Goal: Task Accomplishment & Management: Use online tool/utility

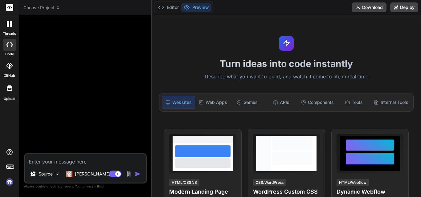
type textarea "x"
click at [13, 27] on div at bounding box center [9, 24] width 13 height 13
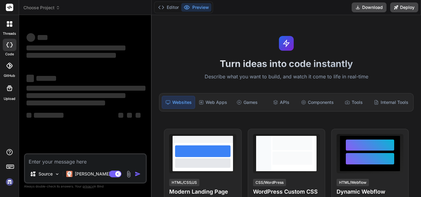
type textarea "x"
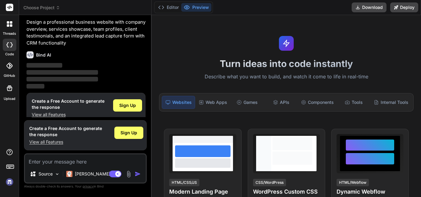
scroll to position [24, 0]
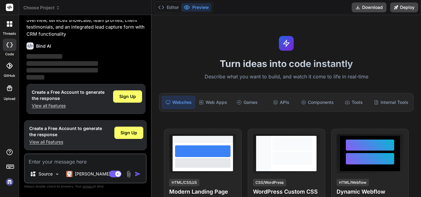
click at [70, 160] on textarea at bounding box center [85, 160] width 121 height 11
click at [172, 6] on button "Editor" at bounding box center [168, 7] width 26 height 9
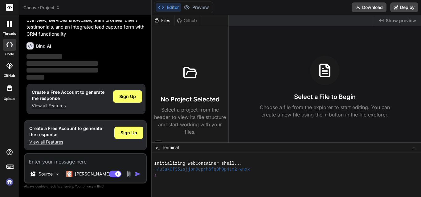
click at [51, 68] on span "‌" at bounding box center [61, 70] width 71 height 5
click at [51, 68] on span "‌" at bounding box center [61, 70] width 71 height 6
click at [54, 68] on span "‌" at bounding box center [61, 70] width 71 height 5
click at [56, 67] on p "‌" at bounding box center [85, 70] width 119 height 7
click at [199, 76] on div at bounding box center [190, 73] width 30 height 30
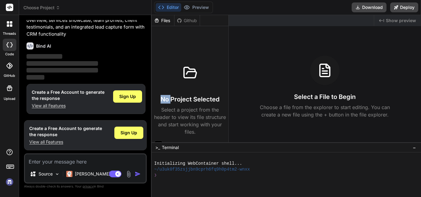
click at [198, 76] on div at bounding box center [190, 73] width 30 height 30
click at [185, 14] on div "Editor Preview Download Deploy" at bounding box center [285, 7] width 269 height 15
click at [185, 18] on div "Github" at bounding box center [186, 21] width 25 height 6
click at [97, 163] on textarea at bounding box center [85, 160] width 121 height 11
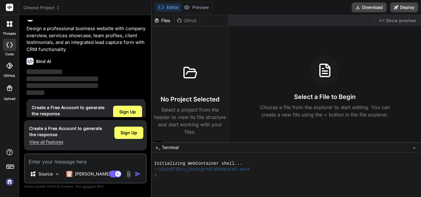
scroll to position [0, 0]
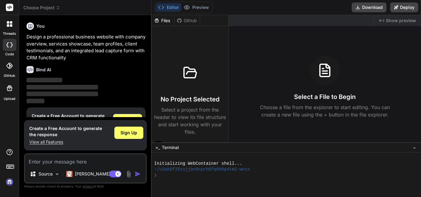
click at [29, 38] on p "Design a professional business website with company overview, services showcase…" at bounding box center [85, 48] width 119 height 28
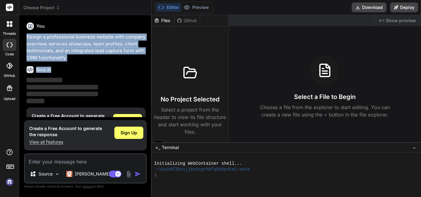
drag, startPoint x: 26, startPoint y: 37, endPoint x: 68, endPoint y: 63, distance: 49.5
click at [68, 63] on div "You Design a professional business website with company overview, services show…" at bounding box center [85, 68] width 121 height 97
click at [55, 50] on p "Design a professional business website with company overview, services showcase…" at bounding box center [85, 48] width 119 height 28
drag, startPoint x: 27, startPoint y: 35, endPoint x: 80, endPoint y: 54, distance: 56.7
click at [80, 54] on p "Design a professional business website with company overview, services showcase…" at bounding box center [85, 48] width 119 height 28
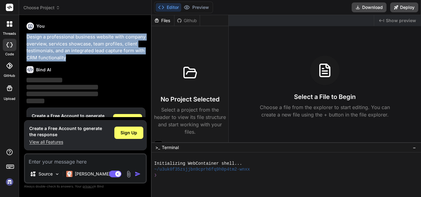
copy p "Design a professional business website with company overview, services showcase…"
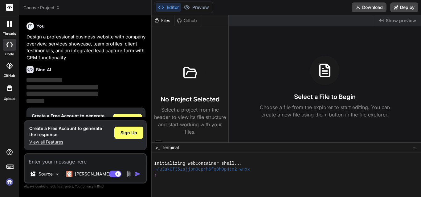
click at [96, 164] on textarea at bounding box center [85, 160] width 121 height 11
paste textarea "Design a professional business website with company overview, services showcase…"
type textarea "Design a professional business website with company overview, services showcase…"
type textarea "x"
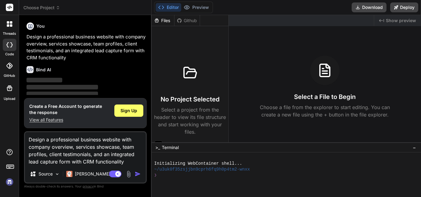
type textarea "Design a professional business website with company overview, services showcase…"
click at [137, 174] on img "button" at bounding box center [138, 174] width 6 height 6
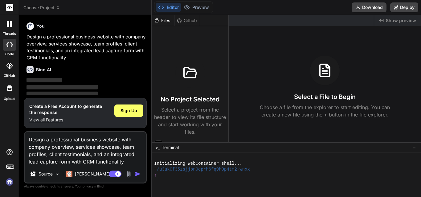
click at [137, 174] on img "button" at bounding box center [138, 174] width 6 height 6
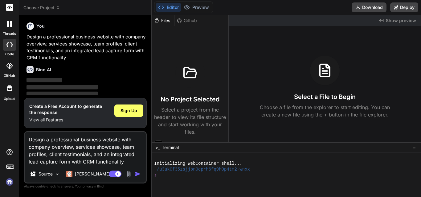
click at [137, 174] on img "button" at bounding box center [138, 174] width 6 height 6
click at [118, 100] on div "Create a Free Account to generate the response View all Features Sign Up" at bounding box center [85, 113] width 123 height 30
click at [197, 7] on button "Preview" at bounding box center [196, 7] width 30 height 9
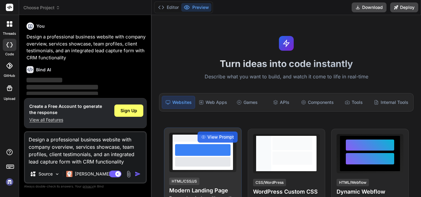
click at [208, 192] on h4 "Modern Landing Page" at bounding box center [202, 191] width 67 height 9
click at [212, 137] on span "View Prompt" at bounding box center [220, 137] width 26 height 6
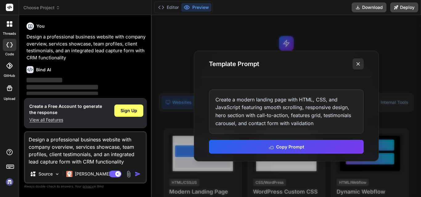
click at [361, 63] on button at bounding box center [357, 64] width 11 height 11
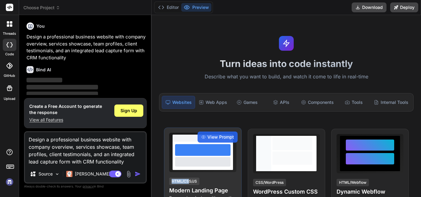
drag, startPoint x: 212, startPoint y: 163, endPoint x: 189, endPoint y: 180, distance: 28.5
click at [189, 180] on div "View Prompt HTML/CSS/JS Modern Landing Page Responsive design with smooth inter…" at bounding box center [202, 175] width 77 height 94
click at [189, 180] on div "HTML/CSS/JS" at bounding box center [184, 181] width 30 height 7
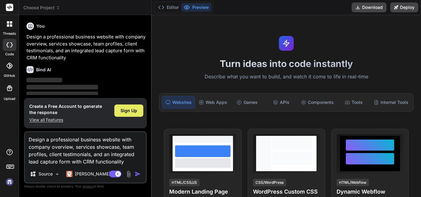
click at [127, 114] on div "Sign Up" at bounding box center [128, 111] width 29 height 12
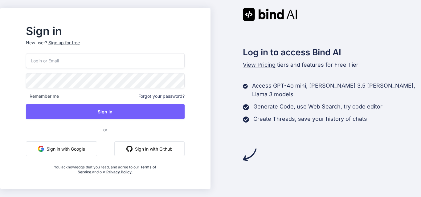
click at [100, 55] on input "email" at bounding box center [105, 60] width 159 height 15
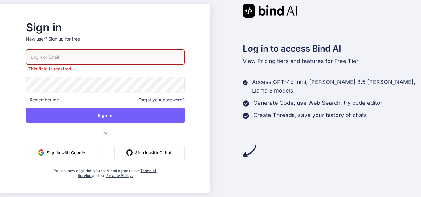
click at [91, 146] on button "Sign in with Google" at bounding box center [61, 152] width 71 height 15
click at [89, 149] on button "Sign in with Google" at bounding box center [61, 152] width 71 height 15
click at [94, 156] on button "Sign in with Google" at bounding box center [61, 152] width 71 height 15
click at [78, 54] on input "email" at bounding box center [105, 57] width 159 height 15
click at [79, 158] on button "Sign in with Google" at bounding box center [61, 152] width 71 height 15
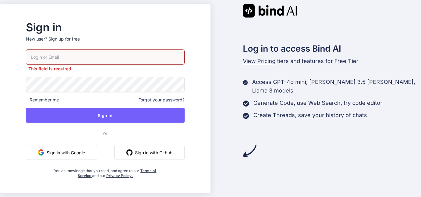
click at [150, 68] on p "This field is required" at bounding box center [105, 69] width 159 height 6
click at [146, 55] on input "email" at bounding box center [105, 57] width 159 height 15
click at [89, 148] on button "Sign in with Google" at bounding box center [61, 152] width 71 height 15
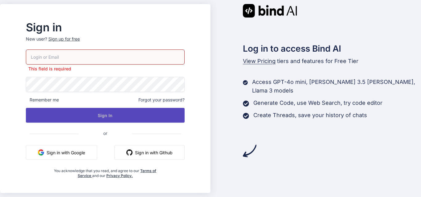
click at [117, 122] on button "Sign In" at bounding box center [105, 115] width 159 height 15
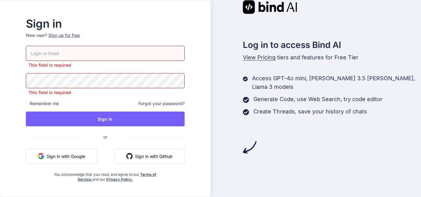
click at [81, 157] on button "Sign in with Google" at bounding box center [61, 156] width 71 height 15
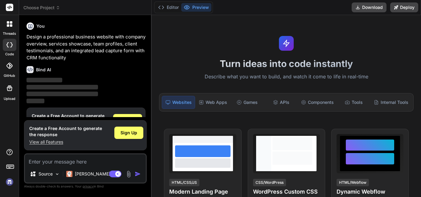
scroll to position [24, 0]
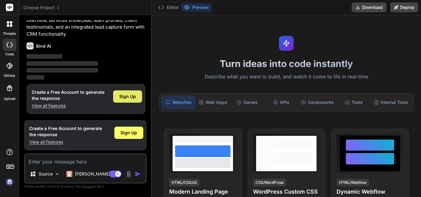
click at [120, 98] on span "Sign Up" at bounding box center [127, 97] width 17 height 6
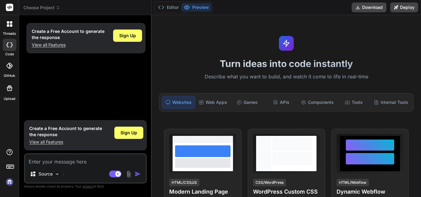
click at [87, 163] on textarea at bounding box center [85, 160] width 121 height 11
click at [133, 133] on span "Sign Up" at bounding box center [128, 133] width 17 height 6
type textarea "x"
click at [67, 163] on textarea at bounding box center [85, 160] width 121 height 11
type textarea "n"
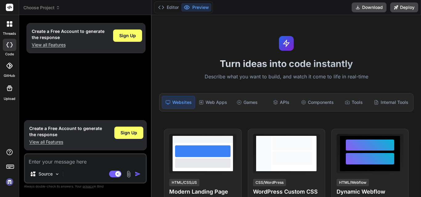
type textarea "x"
type textarea "nn"
type textarea "x"
type textarea "n"
type textarea "x"
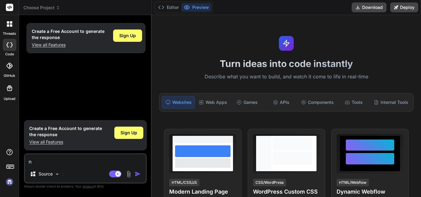
type textarea "x"
type textarea "v"
type textarea "x"
paste textarea "Design a professional business website with company overview, services showcase…"
type textarea "vDesign a professional business website with company overview, services showcas…"
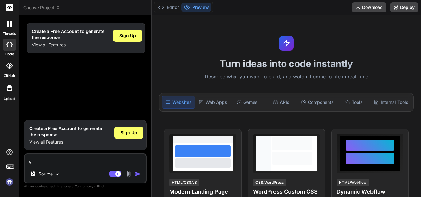
type textarea "x"
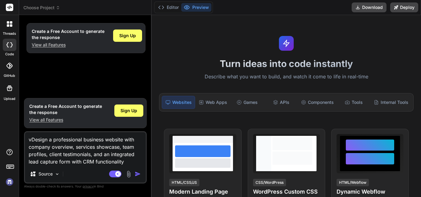
click at [106, 161] on textarea "vDesign a professional business website with company overview, services showcas…" at bounding box center [85, 148] width 121 height 33
click at [32, 144] on textarea "vDesign a professional business website with company overview, services showcas…" at bounding box center [85, 148] width 121 height 33
click at [32, 139] on textarea "vDesign a professional business website with company overview, services showcas…" at bounding box center [85, 148] width 121 height 33
type textarea "Design a professional business website with company overview, services showcase…"
type textarea "x"
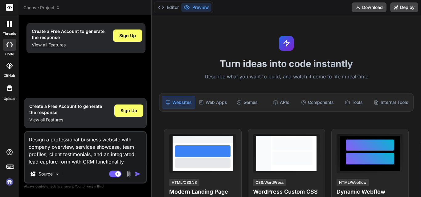
type textarea "Design a professional business website with company overview, services showcase…"
click at [135, 176] on img "button" at bounding box center [138, 174] width 6 height 6
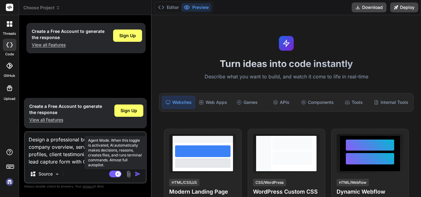
click at [116, 172] on rect at bounding box center [118, 175] width 6 height 6
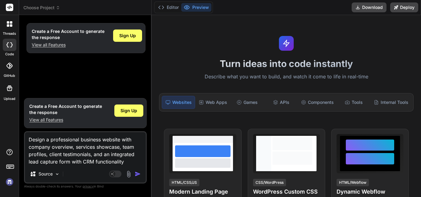
click at [141, 175] on button "button" at bounding box center [139, 174] width 9 height 6
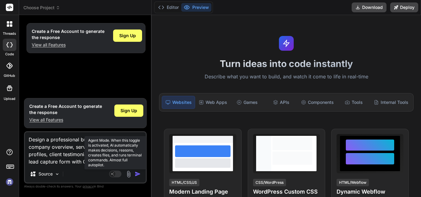
click at [114, 173] on rect at bounding box center [113, 175] width 6 height 6
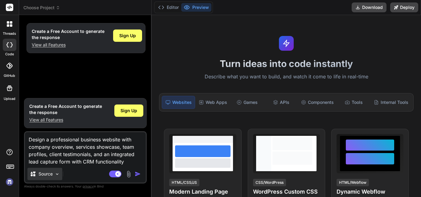
click at [34, 178] on div "Source" at bounding box center [44, 174] width 35 height 12
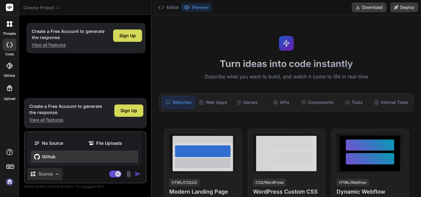
click at [58, 157] on div "Github" at bounding box center [84, 157] width 107 height 12
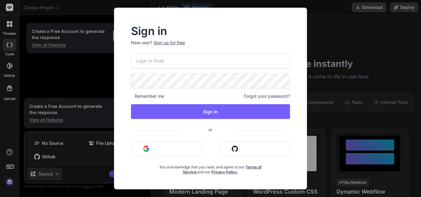
click at [241, 151] on button "Sign in with Github" at bounding box center [255, 149] width 70 height 15
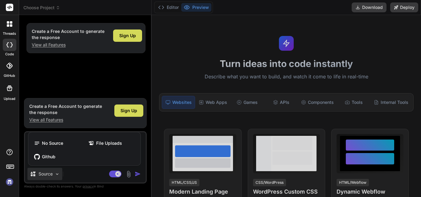
click at [137, 175] on div at bounding box center [210, 98] width 421 height 197
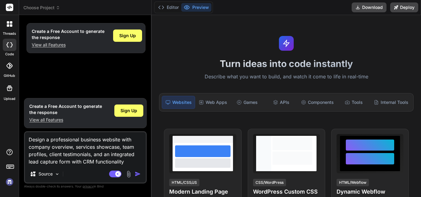
click at [137, 175] on img "button" at bounding box center [138, 174] width 6 height 6
drag, startPoint x: 420, startPoint y: 28, endPoint x: 420, endPoint y: 62, distance: 34.2
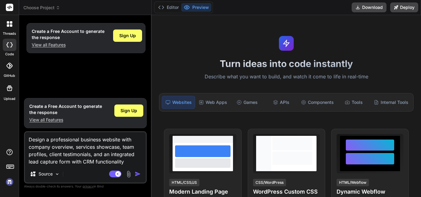
click at [373, 6] on button "Download" at bounding box center [368, 7] width 35 height 10
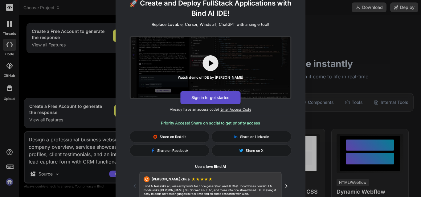
click at [220, 97] on button "Sign in to get started" at bounding box center [210, 97] width 60 height 13
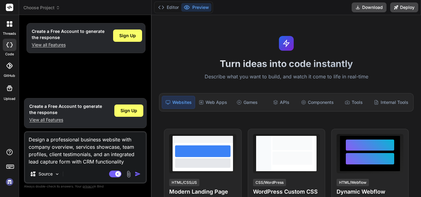
click at [141, 175] on img "button" at bounding box center [138, 174] width 6 height 6
click at [137, 175] on img "button" at bounding box center [138, 174] width 6 height 6
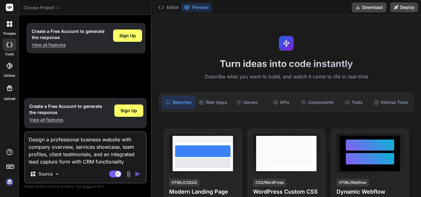
click at [137, 175] on img "button" at bounding box center [138, 174] width 6 height 6
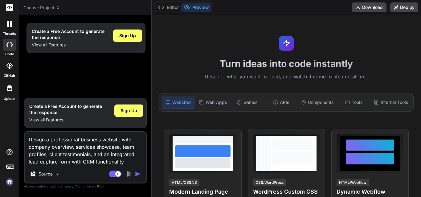
click at [137, 175] on img "button" at bounding box center [138, 174] width 6 height 6
click at [7, 42] on icon at bounding box center [9, 44] width 6 height 5
click at [11, 24] on icon at bounding box center [11, 22] width 2 height 2
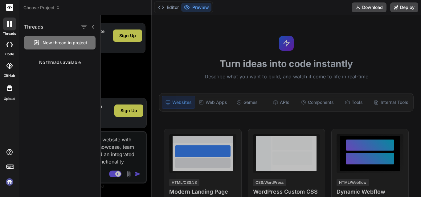
click at [224, 73] on div at bounding box center [261, 106] width 320 height 182
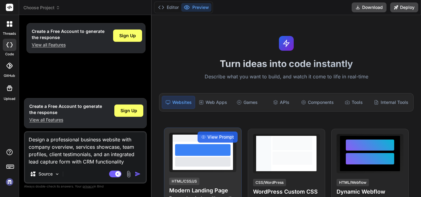
click at [206, 148] on div at bounding box center [202, 150] width 55 height 12
click at [203, 147] on div at bounding box center [202, 150] width 55 height 12
click at [194, 155] on div at bounding box center [202, 150] width 55 height 12
click at [204, 135] on icon at bounding box center [203, 137] width 4 height 4
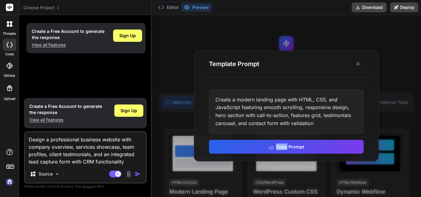
drag, startPoint x: 204, startPoint y: 135, endPoint x: 186, endPoint y: 151, distance: 23.6
click at [186, 151] on div "Template Prompt Create a modern landing page with HTML, CSS, and JavaScript fea…" at bounding box center [285, 106] width 269 height 182
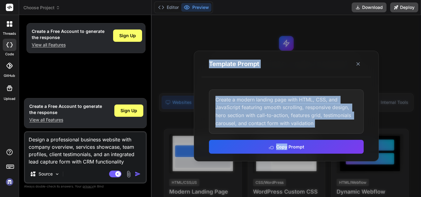
click at [186, 151] on div at bounding box center [285, 106] width 269 height 182
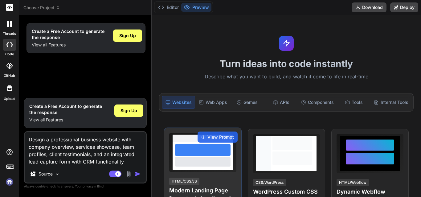
click at [186, 151] on div at bounding box center [202, 150] width 55 height 12
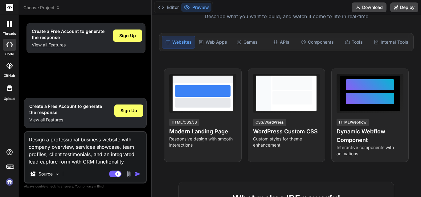
scroll to position [67, 0]
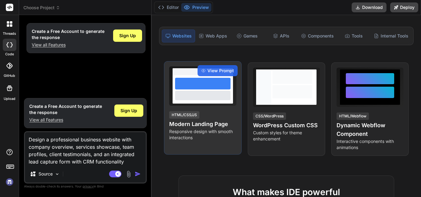
click at [229, 108] on div "View Prompt HTML/CSS/JS Modern Landing Page Responsive design with smooth inter…" at bounding box center [202, 108] width 77 height 94
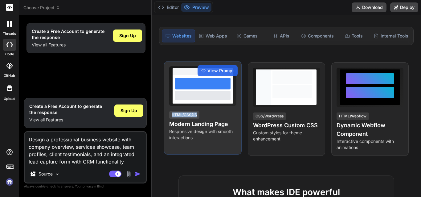
click at [229, 108] on div "View Prompt HTML/CSS/JS Modern Landing Page Responsive design with smooth inter…" at bounding box center [202, 108] width 77 height 94
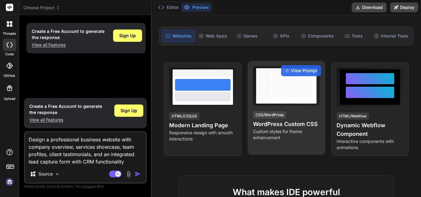
click at [267, 101] on div at bounding box center [263, 85] width 15 height 35
drag, startPoint x: 267, startPoint y: 101, endPoint x: 309, endPoint y: 110, distance: 43.4
click at [309, 110] on div "View Prompt CSS/WordPress WordPress Custom CSS Custom styles for theme enhancem…" at bounding box center [286, 108] width 77 height 94
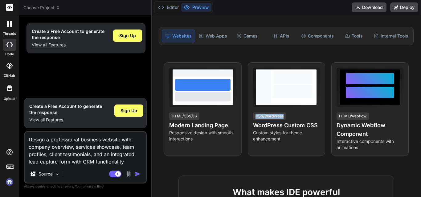
click at [323, 114] on div "View Prompt HTML/CSS/JS Modern Landing Page Responsive design with smooth inter…" at bounding box center [286, 110] width 244 height 94
click at [326, 116] on div "View Prompt HTML/CSS/JS Modern Landing Page Responsive design with smooth inter…" at bounding box center [286, 110] width 244 height 94
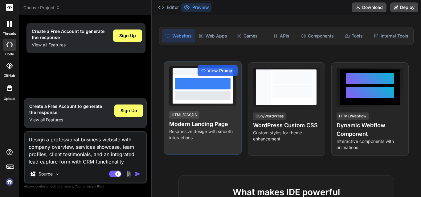
click at [171, 115] on div "HTML/CSS/JS" at bounding box center [184, 114] width 30 height 7
click at [208, 130] on p "Responsive design with smooth interactions" at bounding box center [202, 135] width 67 height 12
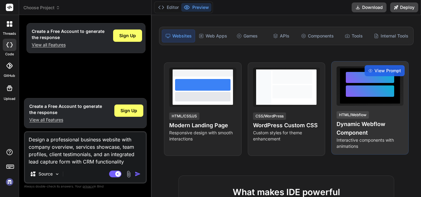
click at [345, 88] on div at bounding box center [369, 91] width 48 height 11
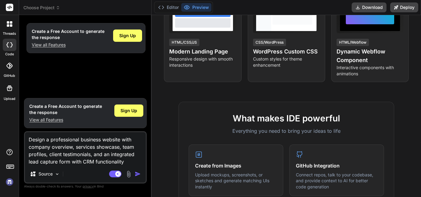
scroll to position [146, 0]
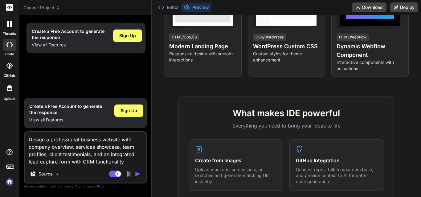
drag, startPoint x: 420, startPoint y: 83, endPoint x: 420, endPoint y: 96, distance: 13.2
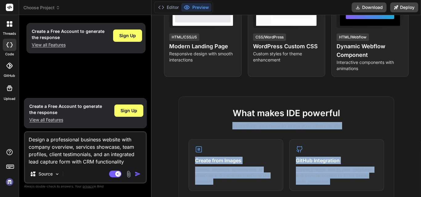
drag, startPoint x: 420, startPoint y: 96, endPoint x: 419, endPoint y: 103, distance: 6.9
click at [419, 103] on div "Turn ideas into code instantly Describe what you want to build, and watch it co…" at bounding box center [285, 106] width 269 height 182
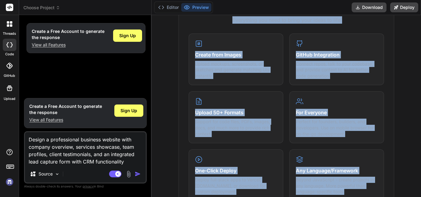
scroll to position [263, 0]
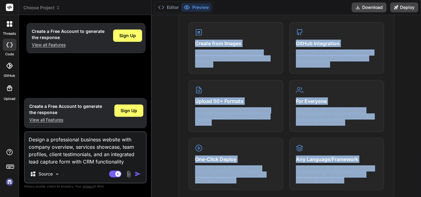
click at [403, 128] on div "What makes IDE powerful Everything you need to bring your ideas to life Create …" at bounding box center [286, 157] width 262 height 356
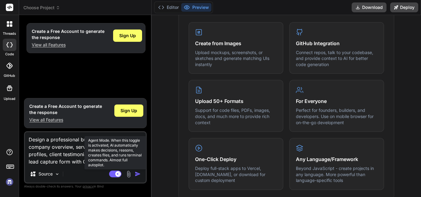
click at [114, 175] on rect at bounding box center [115, 174] width 12 height 7
click at [114, 175] on rect at bounding box center [113, 175] width 6 height 6
type textarea "x"
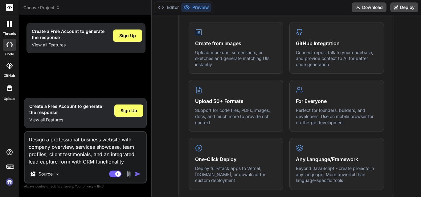
click at [140, 176] on img "button" at bounding box center [138, 174] width 6 height 6
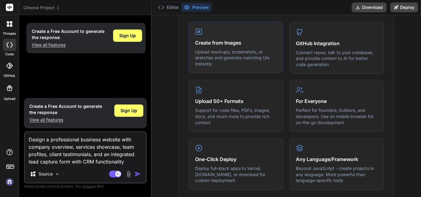
click at [206, 59] on p "Upload mockups, screenshots, or sketches and generate matching UIs instantly" at bounding box center [236, 58] width 82 height 18
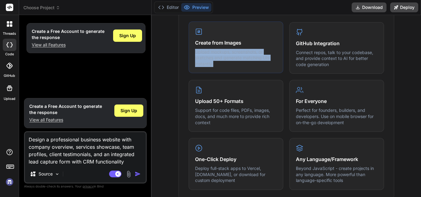
click at [206, 59] on p "Upload mockups, screenshots, or sketches and generate matching UIs instantly" at bounding box center [236, 58] width 82 height 18
drag, startPoint x: 206, startPoint y: 59, endPoint x: 194, endPoint y: 27, distance: 34.2
click at [194, 27] on div "Create from Images Upload mockups, screenshots, or sketches and generate matchi…" at bounding box center [235, 48] width 95 height 52
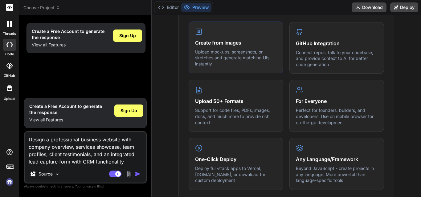
click at [198, 32] on rect at bounding box center [199, 32] width 2 height 2
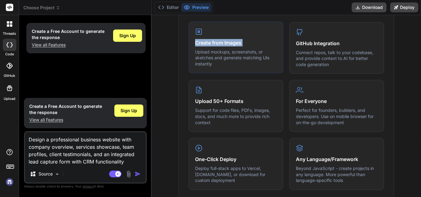
drag, startPoint x: 195, startPoint y: 32, endPoint x: 252, endPoint y: 39, distance: 57.8
click at [252, 39] on div "Create from Images Upload mockups, screenshots, or sketches and generate matchi…" at bounding box center [235, 48] width 95 height 52
click at [252, 39] on h4 "Create from Images" at bounding box center [236, 42] width 82 height 7
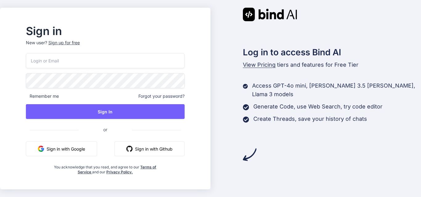
click at [97, 147] on button "Sign in with Google" at bounding box center [61, 149] width 71 height 15
click at [83, 150] on button "Sign in with Google" at bounding box center [61, 149] width 71 height 15
click at [94, 154] on button "Sign in with Google" at bounding box center [61, 149] width 71 height 15
click at [83, 154] on button "Sign in with Google" at bounding box center [61, 149] width 71 height 15
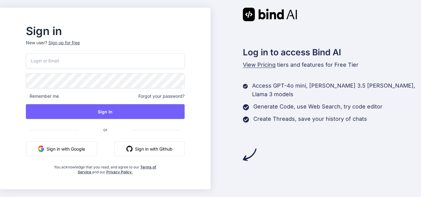
click at [83, 148] on button "Sign in with Google" at bounding box center [61, 149] width 71 height 15
click at [97, 150] on button "Sign in with Google" at bounding box center [61, 149] width 71 height 15
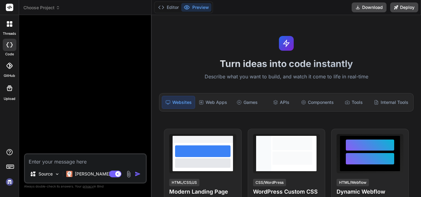
type textarea "x"
click at [239, 102] on circle at bounding box center [239, 102] width 4 height 4
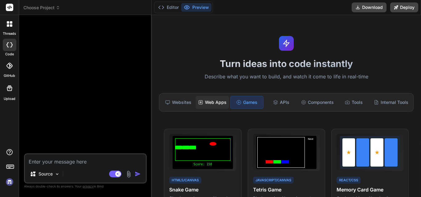
click at [210, 98] on div "Web Apps" at bounding box center [212, 102] width 33 height 13
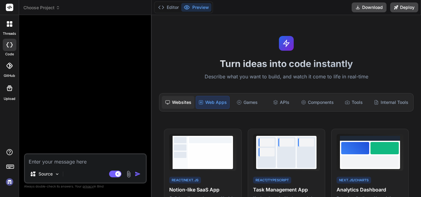
click at [172, 99] on div "Websites" at bounding box center [178, 102] width 33 height 13
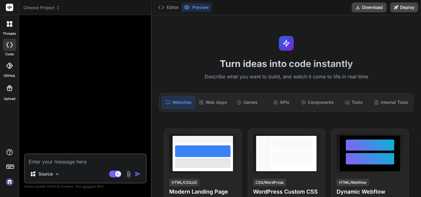
click at [71, 159] on textarea at bounding box center [85, 160] width 121 height 11
paste textarea "Design a professional business website with company overview, services showcase…"
type textarea "Design a professional business website with company overview, services showcase…"
type textarea "x"
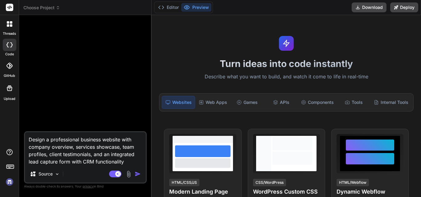
type textarea "Design a professional business website with company overview, services showcase…"
click at [140, 173] on img "button" at bounding box center [138, 174] width 6 height 6
type textarea "x"
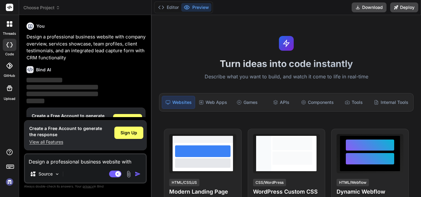
click at [140, 173] on img "button" at bounding box center [138, 174] width 6 height 6
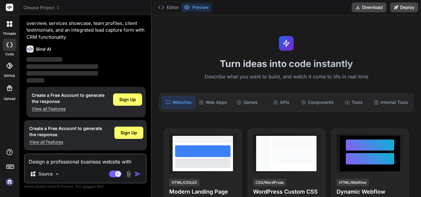
click at [140, 173] on img "button" at bounding box center [138, 174] width 6 height 6
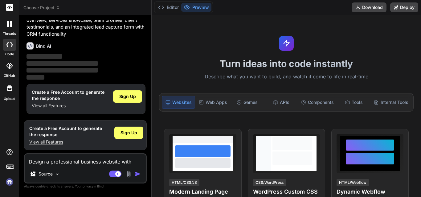
click at [140, 173] on img "button" at bounding box center [138, 174] width 6 height 6
